Goal: Find specific page/section: Find specific page/section

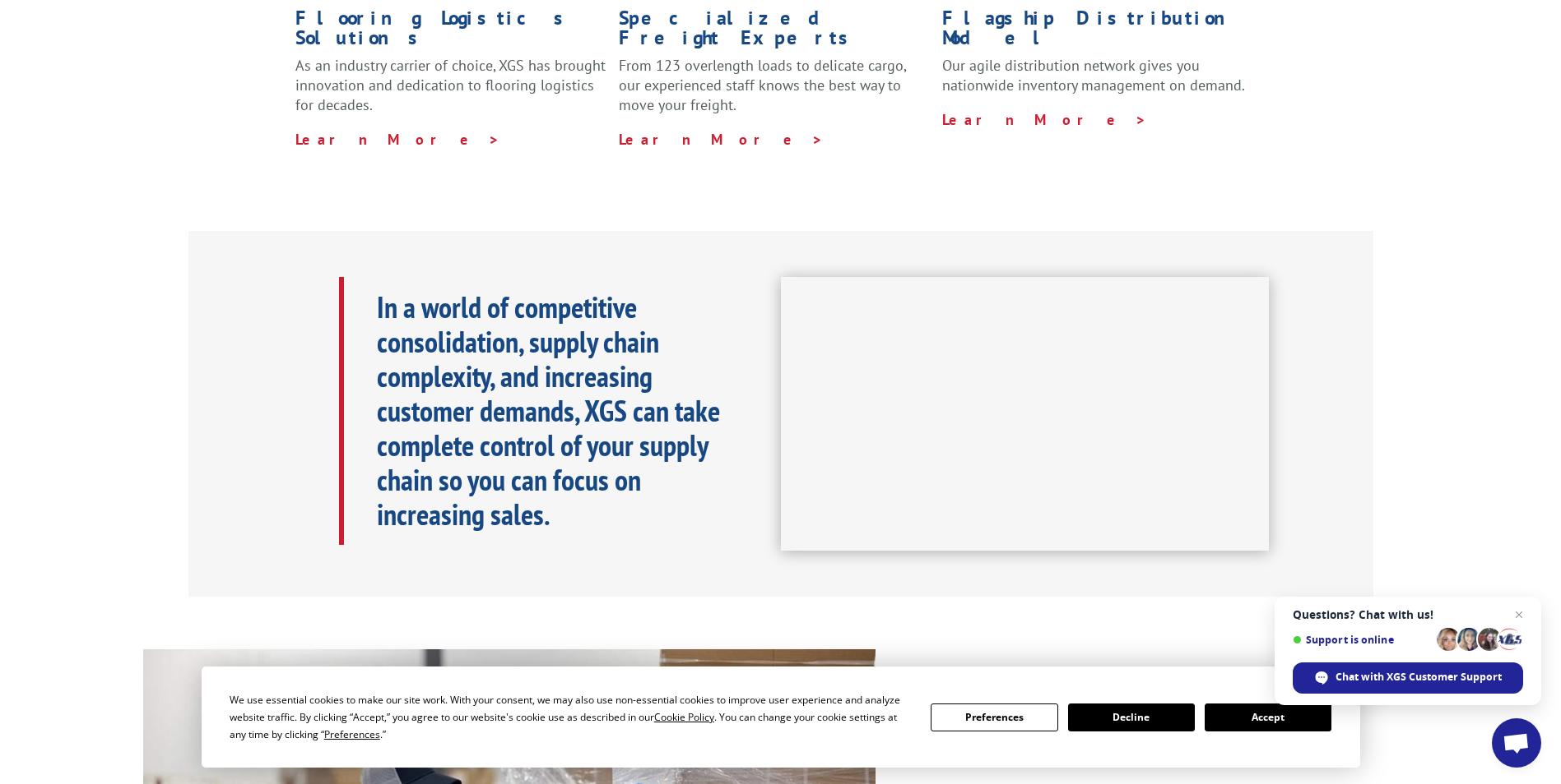
scroll to position [822, 0]
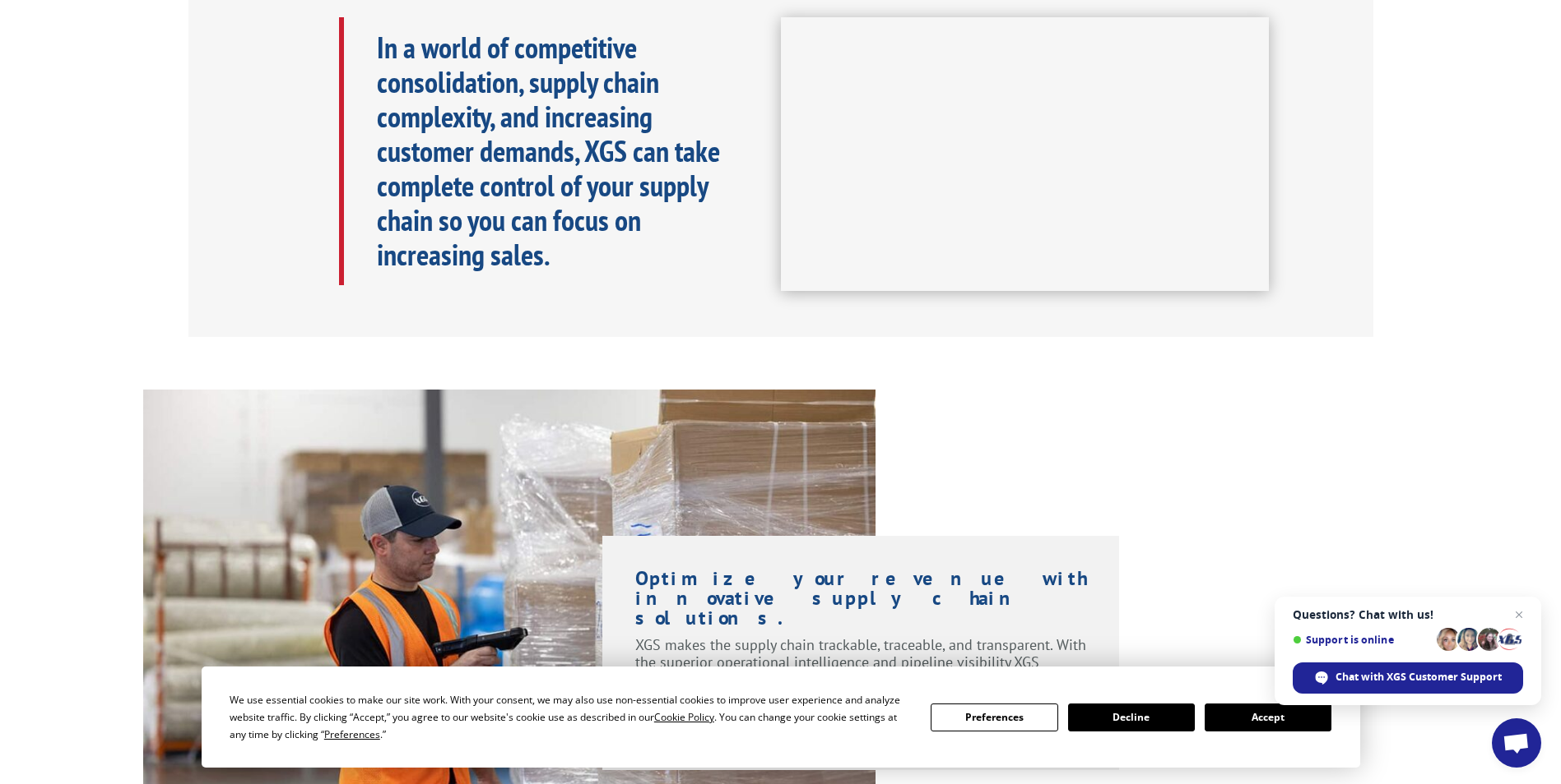
click at [1279, 715] on button "Accept" at bounding box center [1268, 718] width 127 height 28
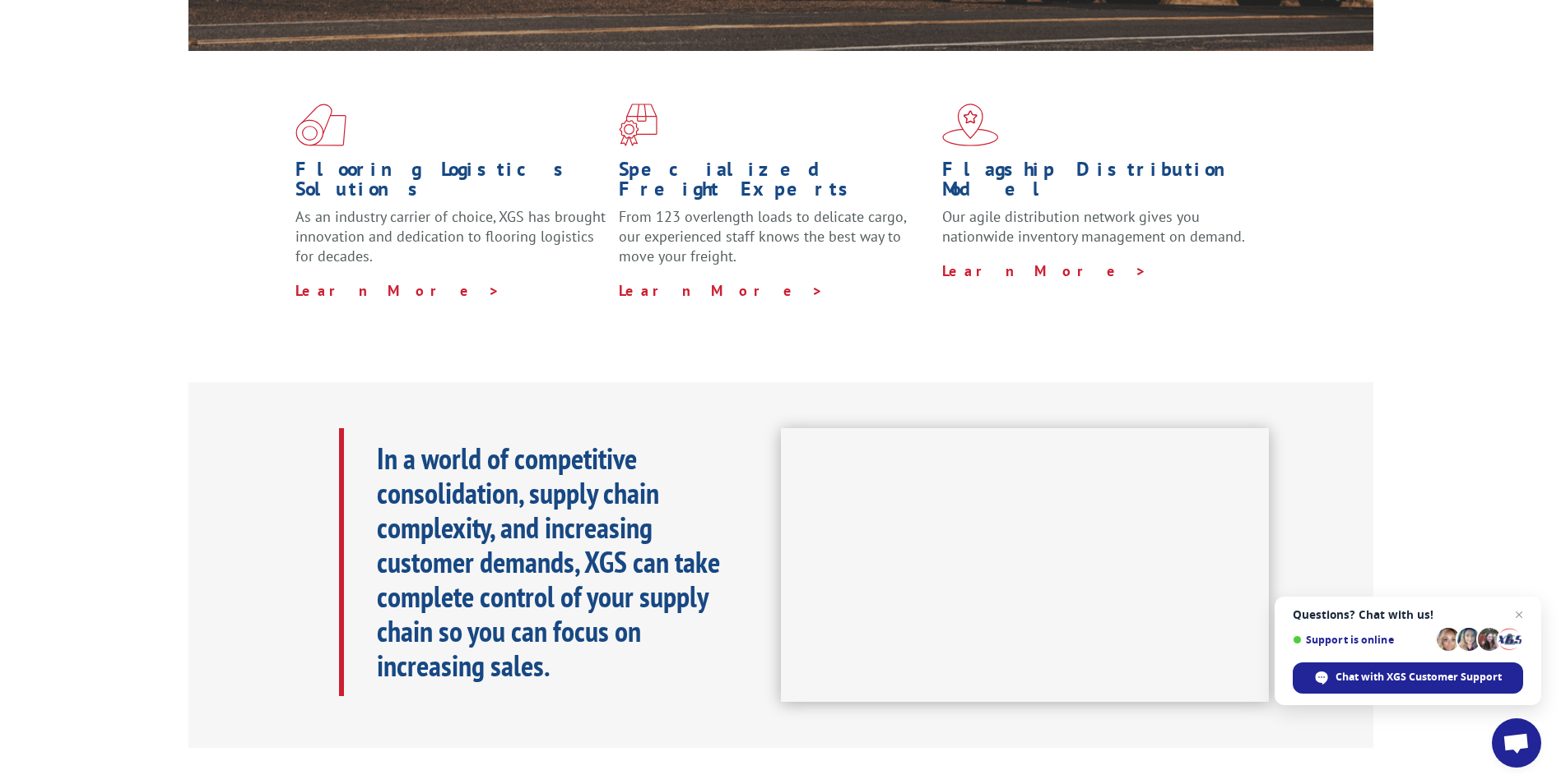
scroll to position [0, 0]
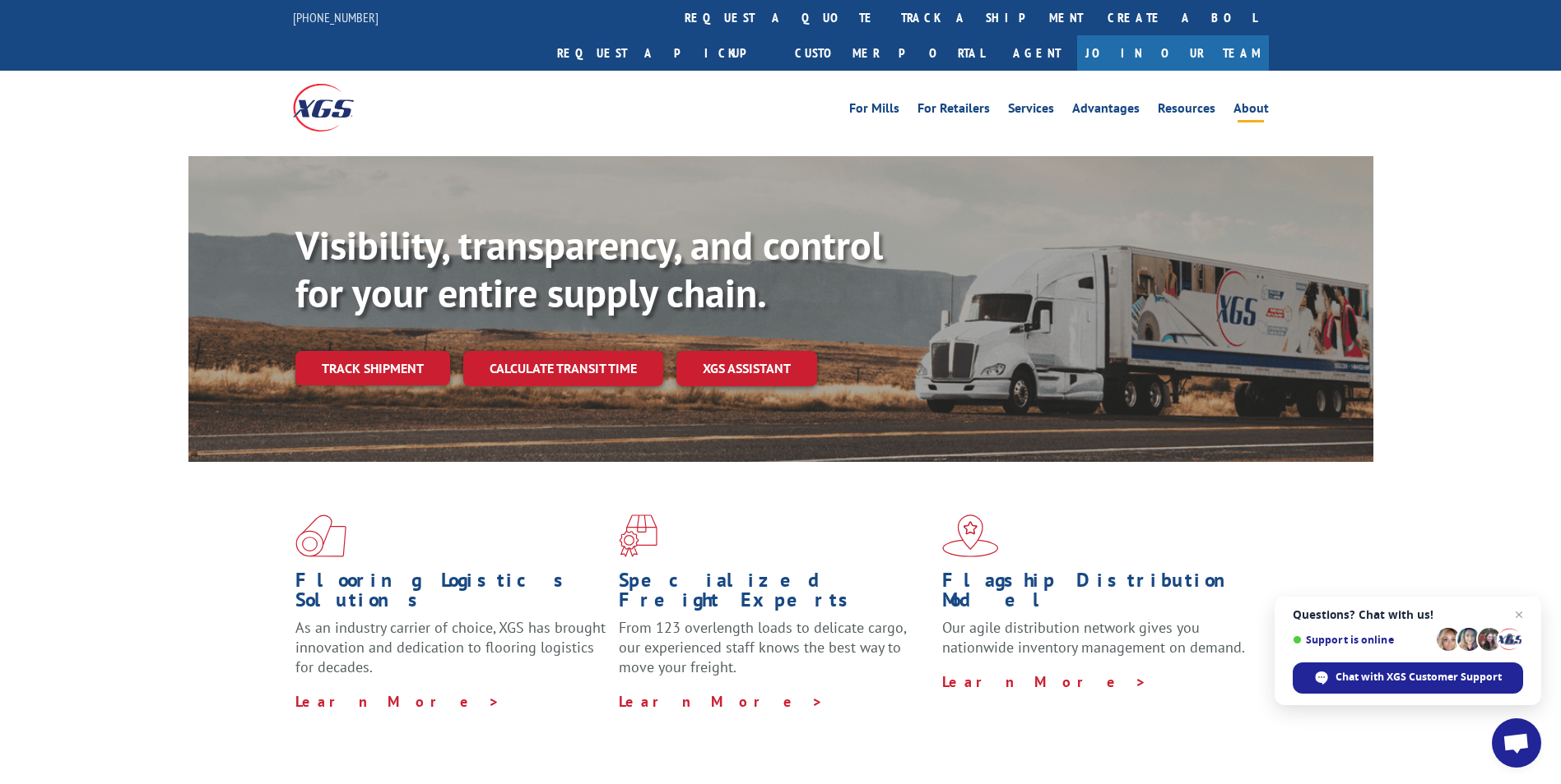
click at [1244, 102] on link "About" at bounding box center [1251, 111] width 35 height 18
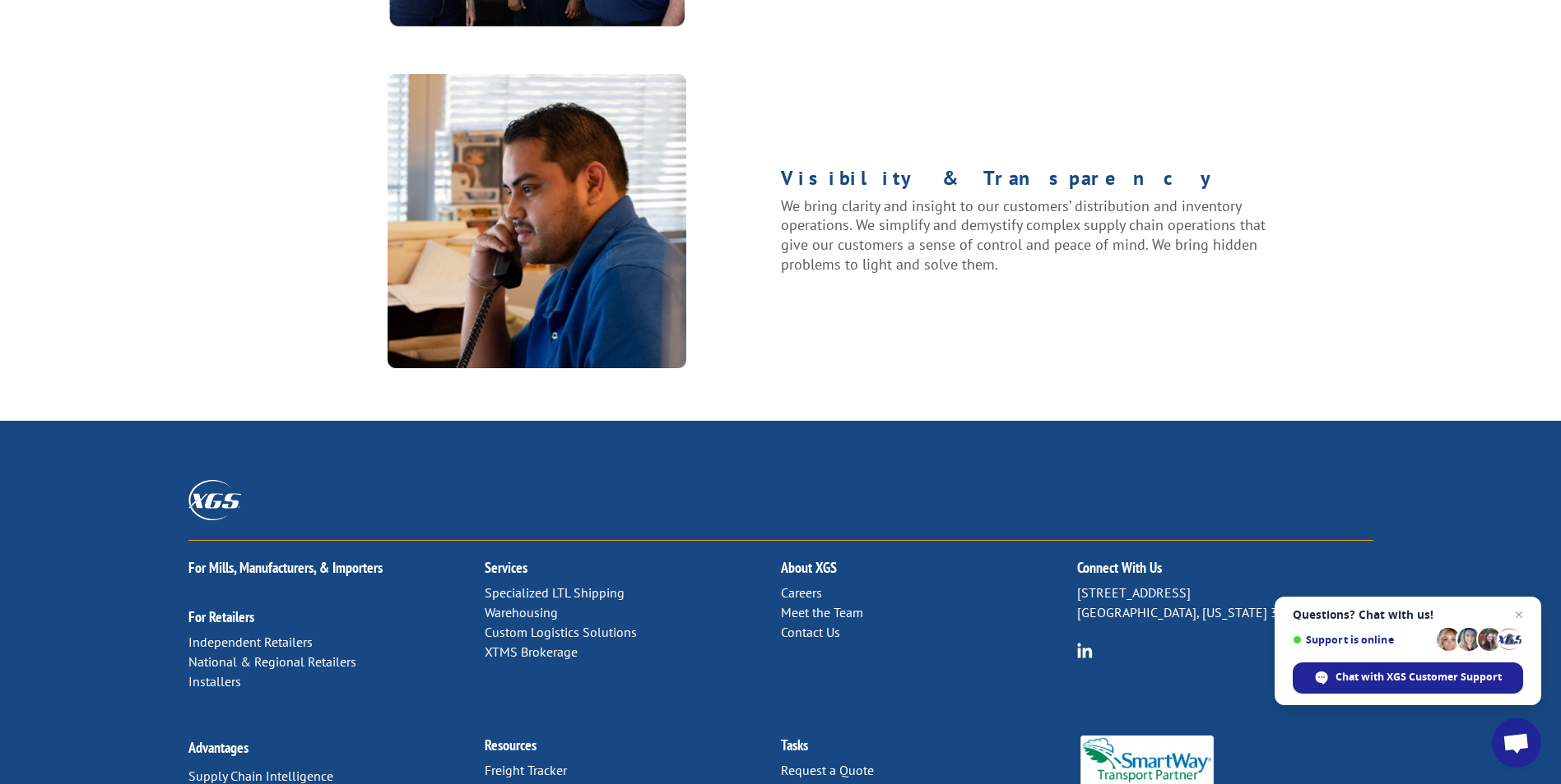
scroll to position [2082, 0]
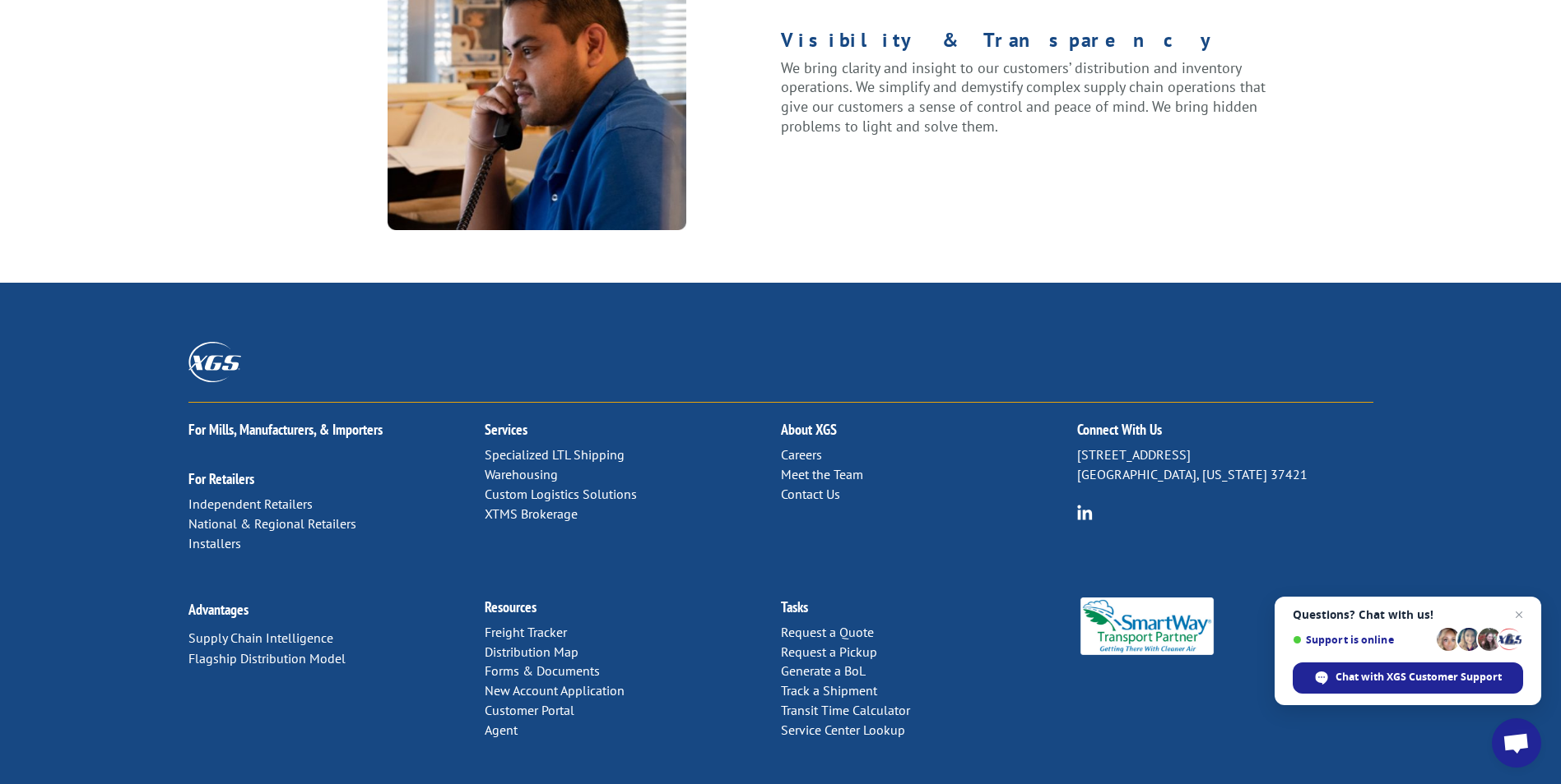
click at [548, 643] on link "Distribution Map" at bounding box center [532, 651] width 94 height 16
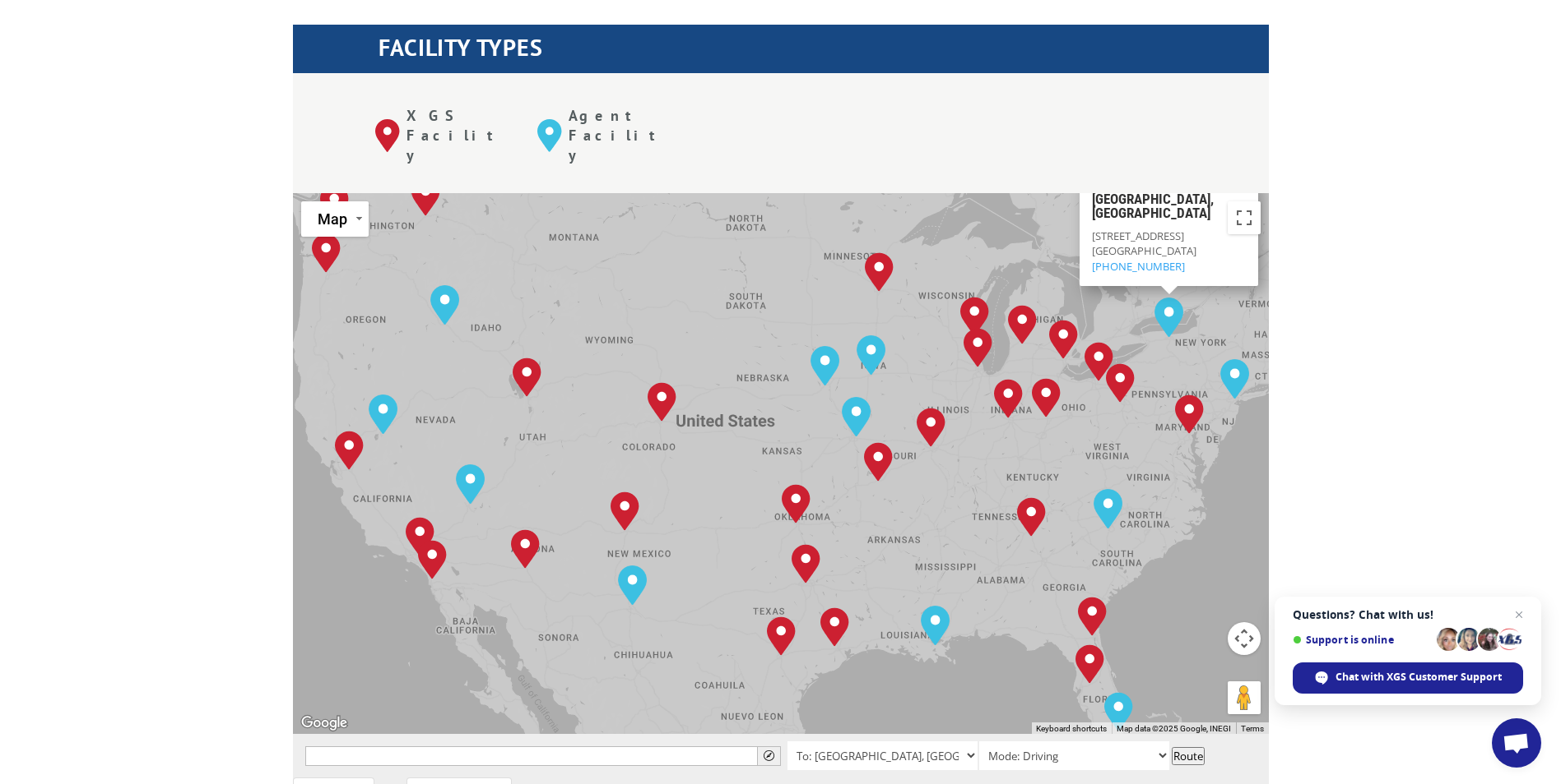
scroll to position [657, 0]
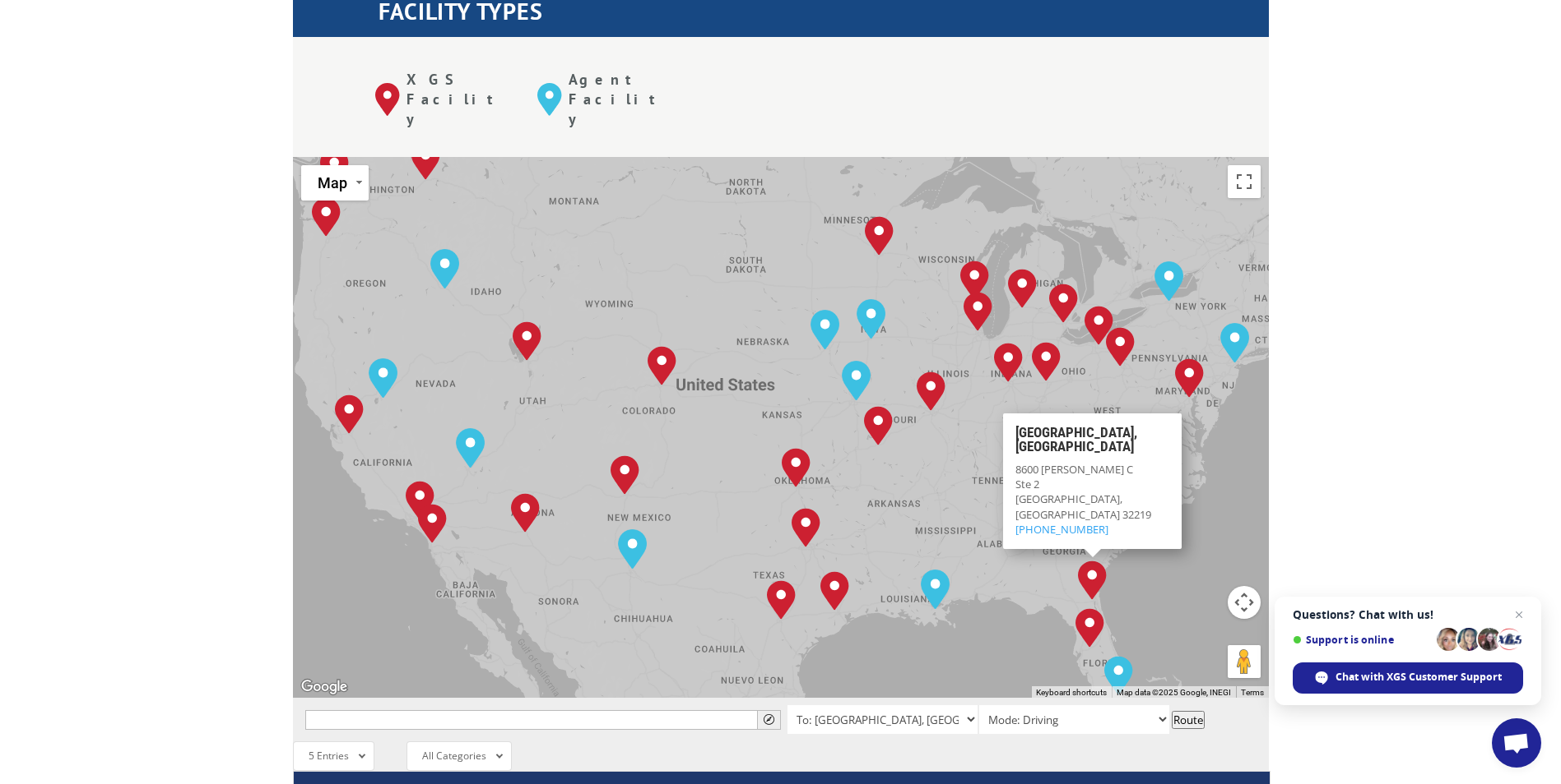
click at [1400, 386] on div "The most powerful map in the flooring industry. Our nationwide network lets you…" at bounding box center [780, 563] width 1561 height 1571
click at [1160, 481] on div "Albuquerque, NM Baltimore, MD Boise, ID Charlotte, NC Chicago, IL Chino, CA Cle…" at bounding box center [780, 427] width 976 height 541
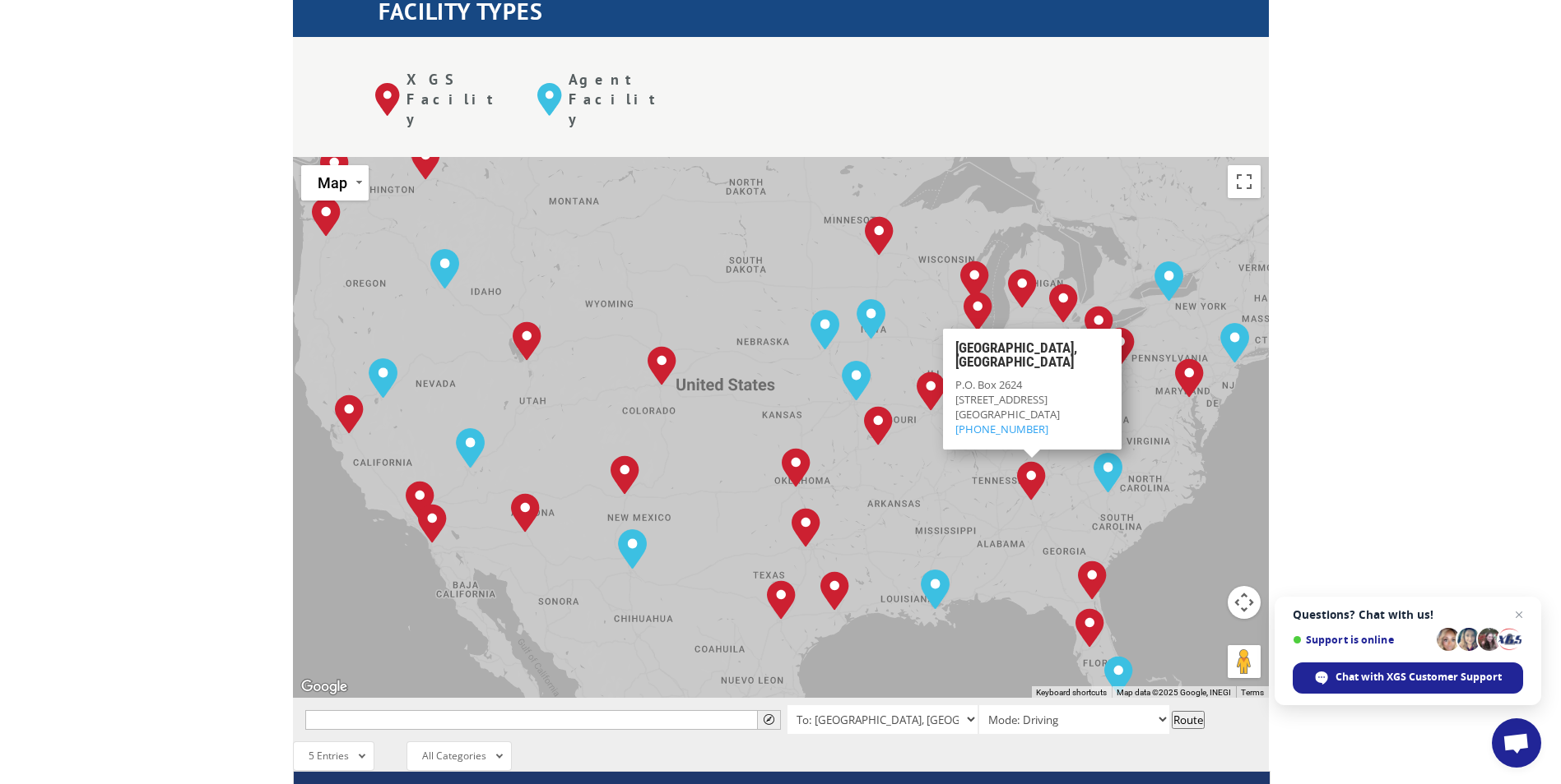
click at [1030, 455] on img "Tunnel Hill, GA" at bounding box center [1031, 481] width 42 height 53
click at [996, 340] on h3 "Tunnel Hill, GA" at bounding box center [1031, 358] width 154 height 36
click at [995, 340] on h3 "Tunnel Hill, GA" at bounding box center [1031, 358] width 154 height 36
drag, startPoint x: 995, startPoint y: 274, endPoint x: 1051, endPoint y: 292, distance: 58.8
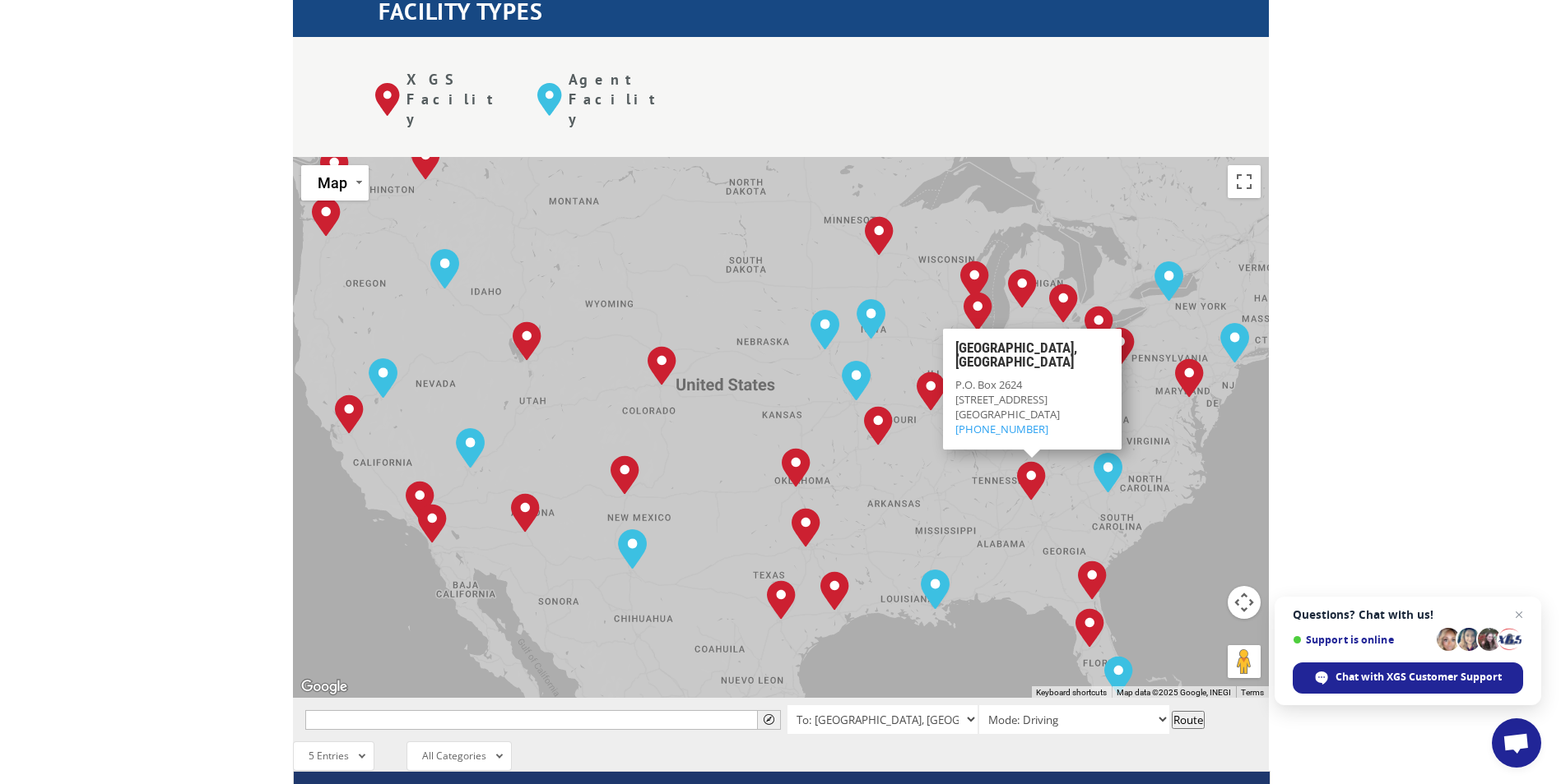
click at [1051, 340] on h3 "Tunnel Hill, GA" at bounding box center [1031, 358] width 154 height 36
click at [1036, 455] on img "Tunnel Hill, GA" at bounding box center [1031, 481] width 42 height 53
